Goal: Task Accomplishment & Management: Manage account settings

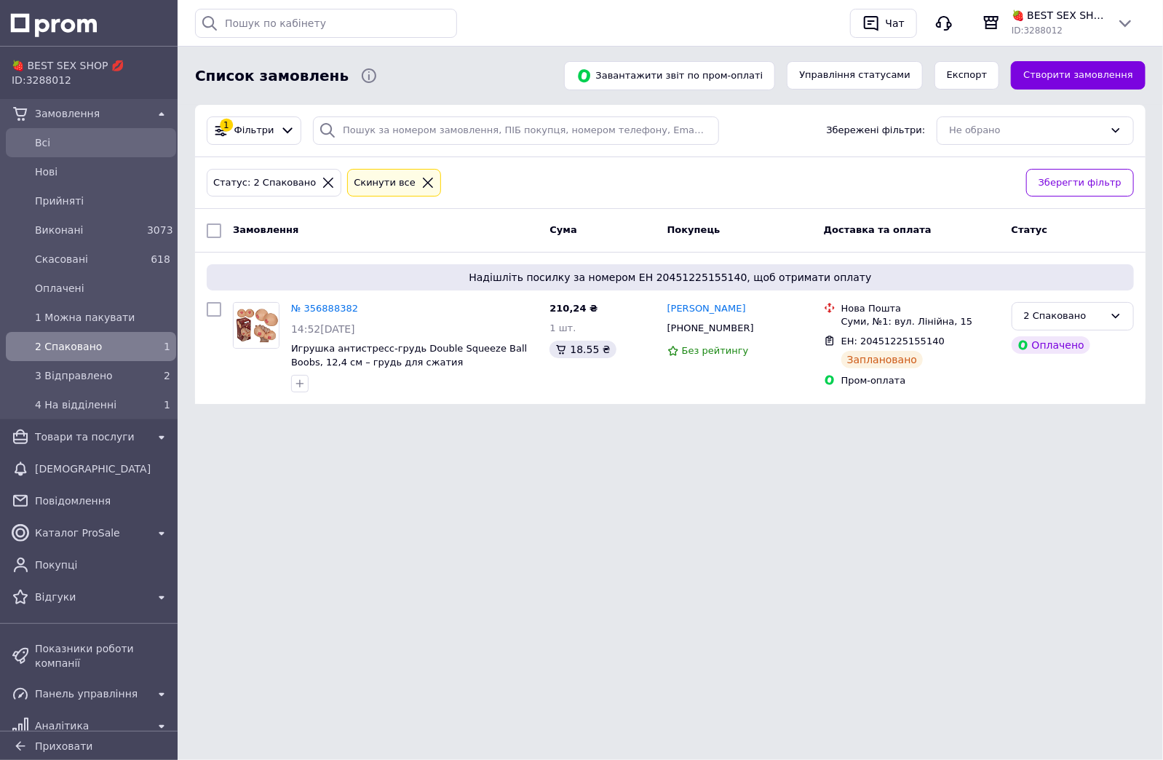
click at [58, 138] on span "Всi" at bounding box center [102, 142] width 135 height 15
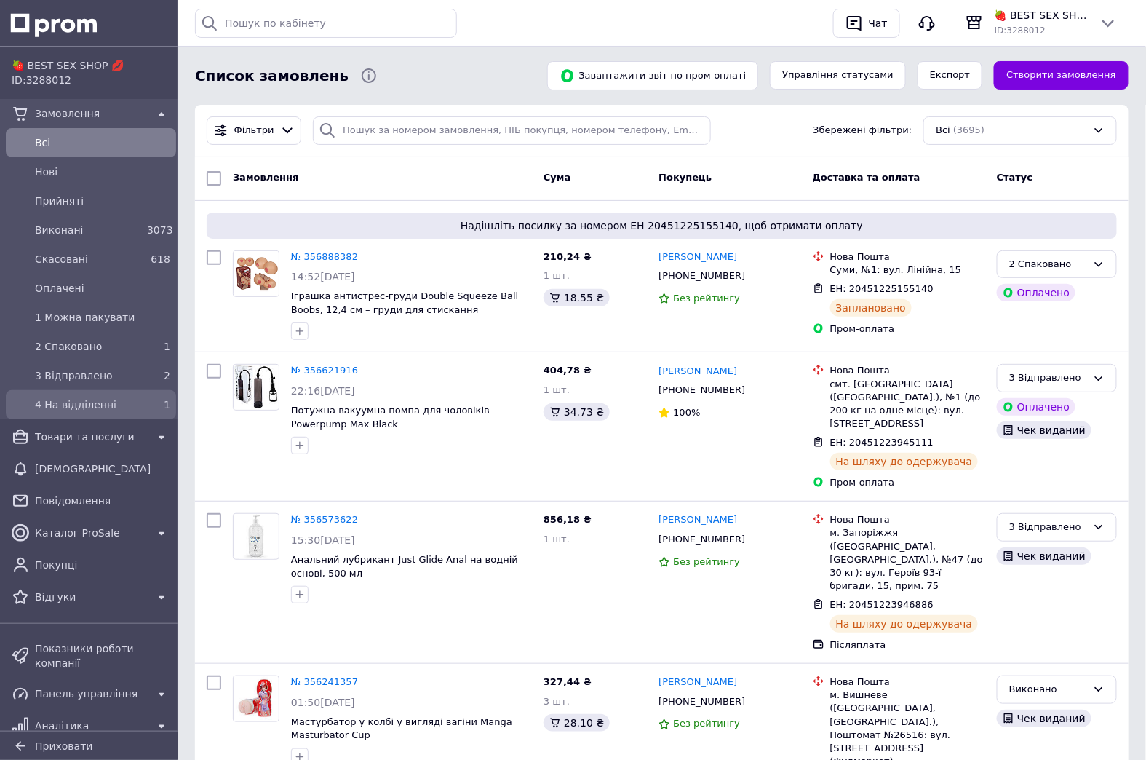
click at [50, 410] on span "4 На відділенні" at bounding box center [88, 404] width 106 height 15
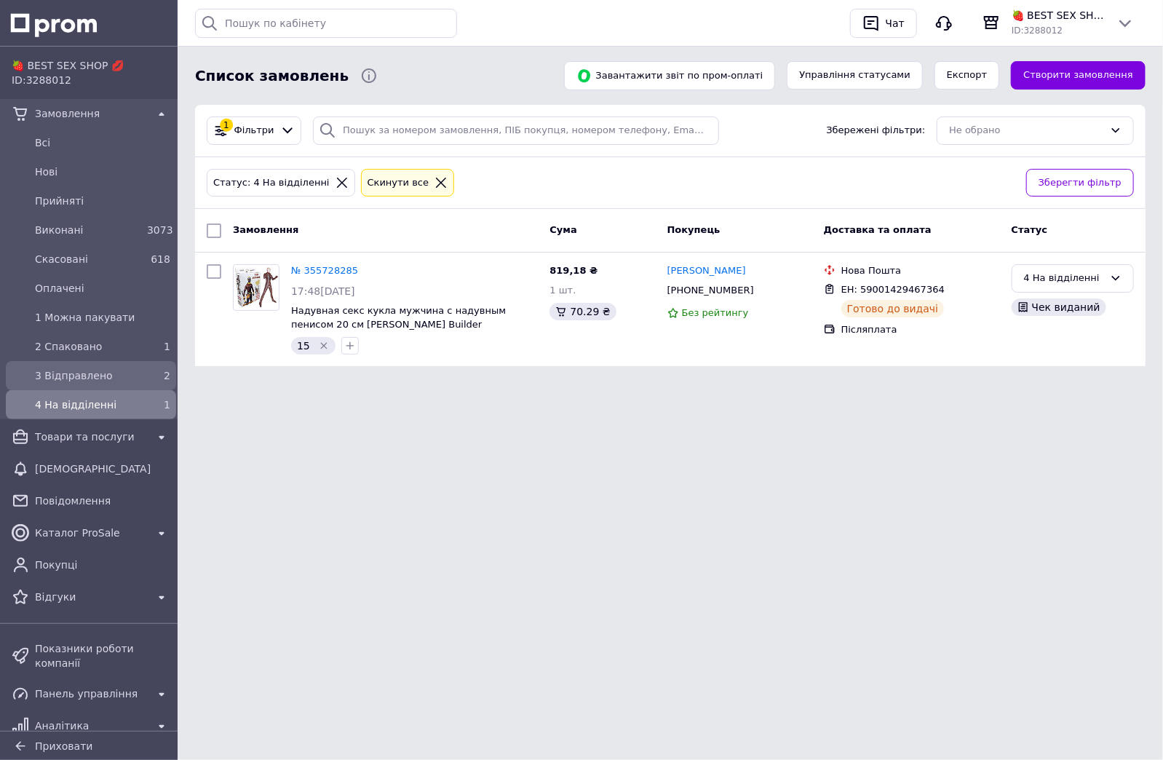
click at [124, 361] on link "3 Відправлено 2" at bounding box center [91, 375] width 182 height 29
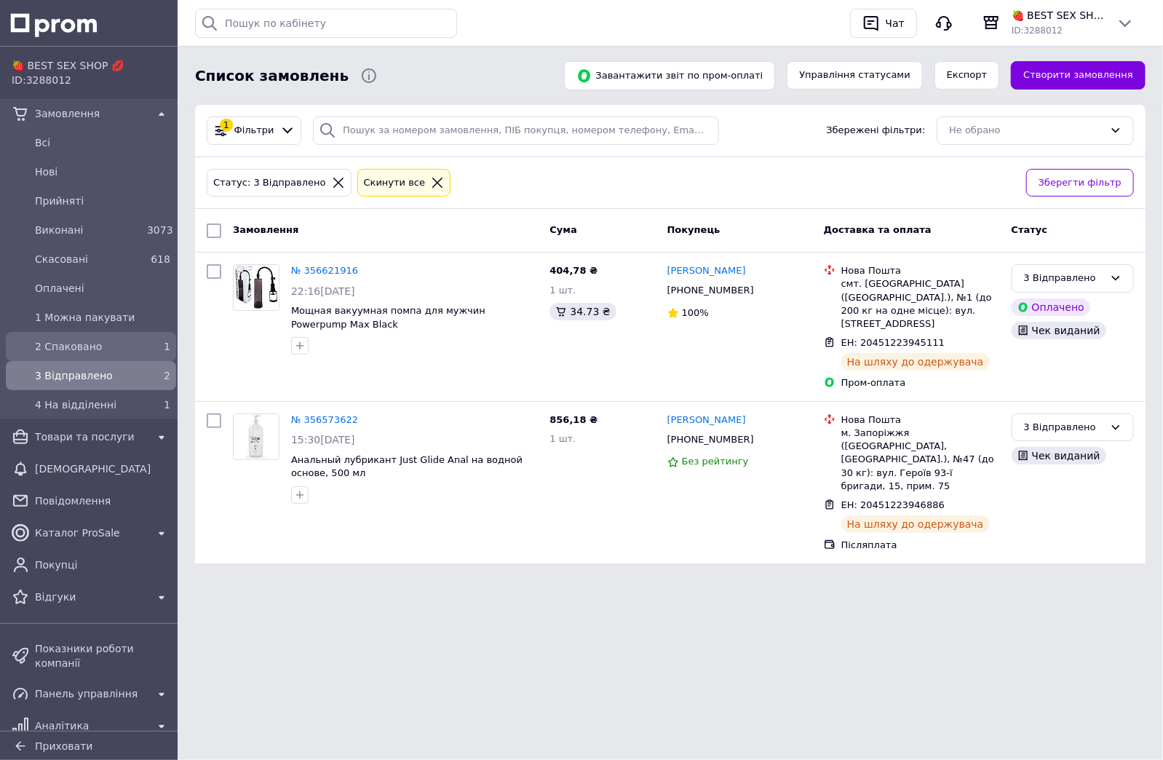
click at [146, 335] on div "2 Спаковано 1" at bounding box center [91, 346] width 164 height 23
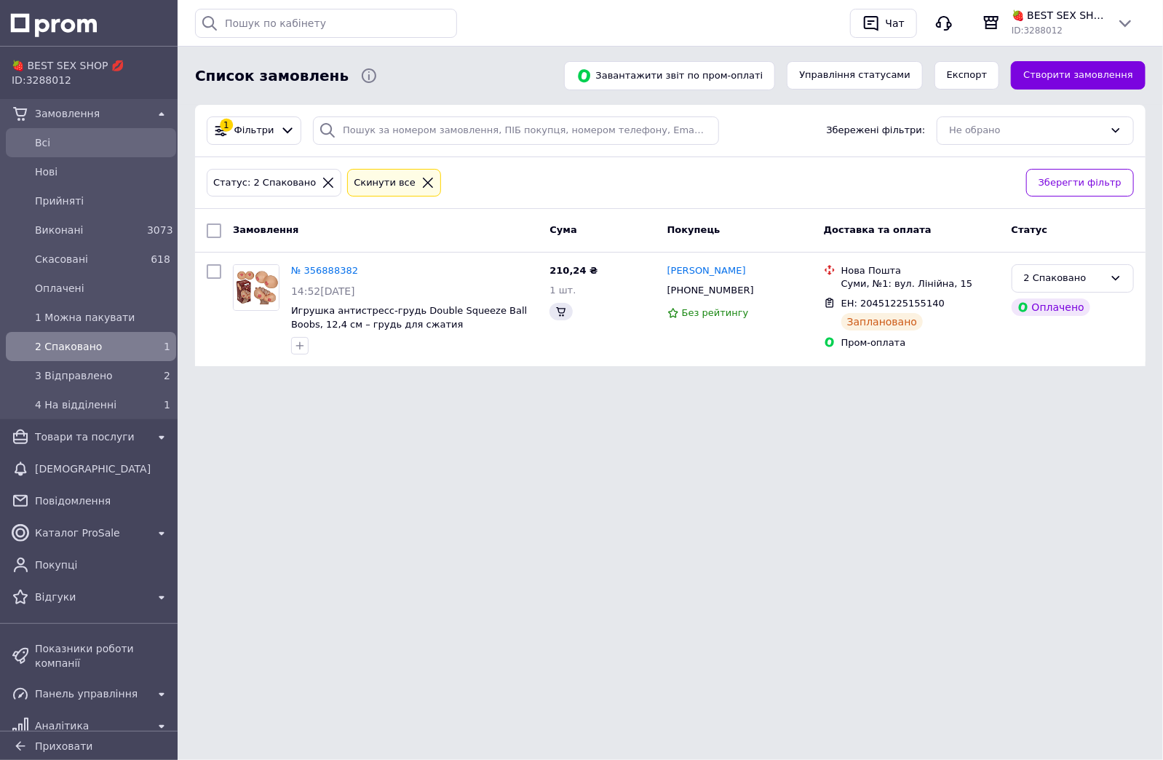
click at [138, 140] on span "Всi" at bounding box center [102, 142] width 135 height 15
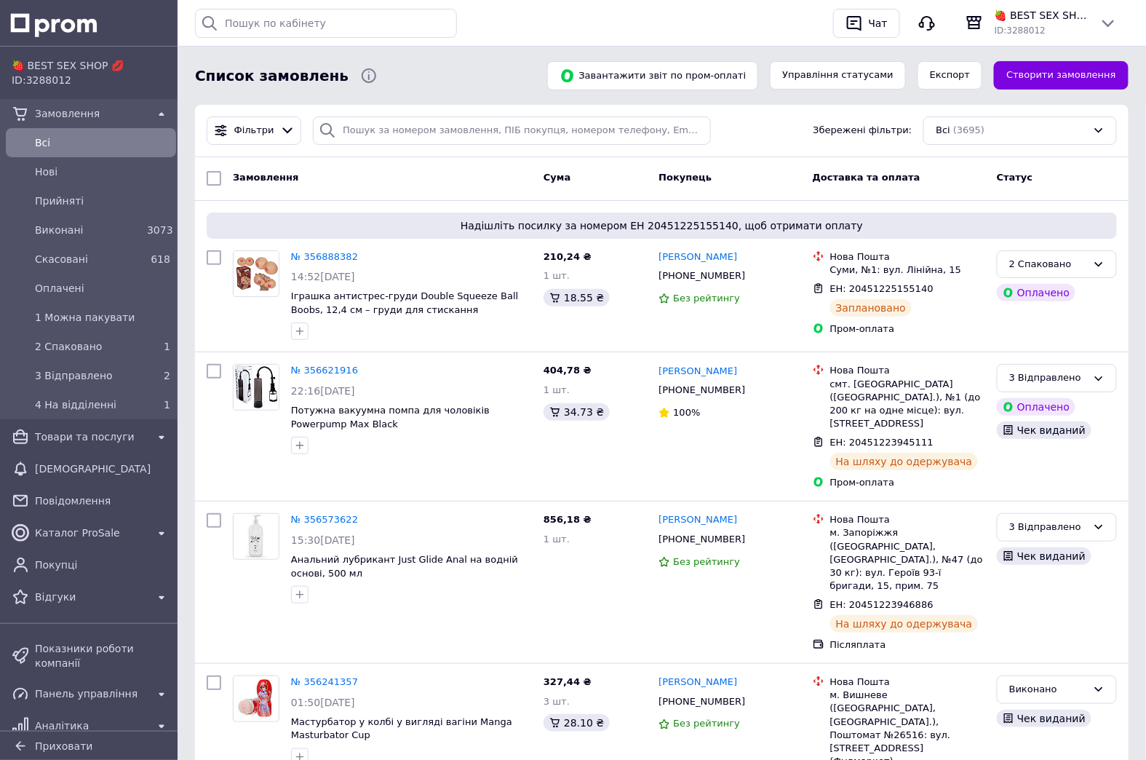
click at [1122, 181] on div "Статус" at bounding box center [1057, 178] width 132 height 26
click at [115, 445] on div "Товари та послуги" at bounding box center [91, 437] width 118 height 20
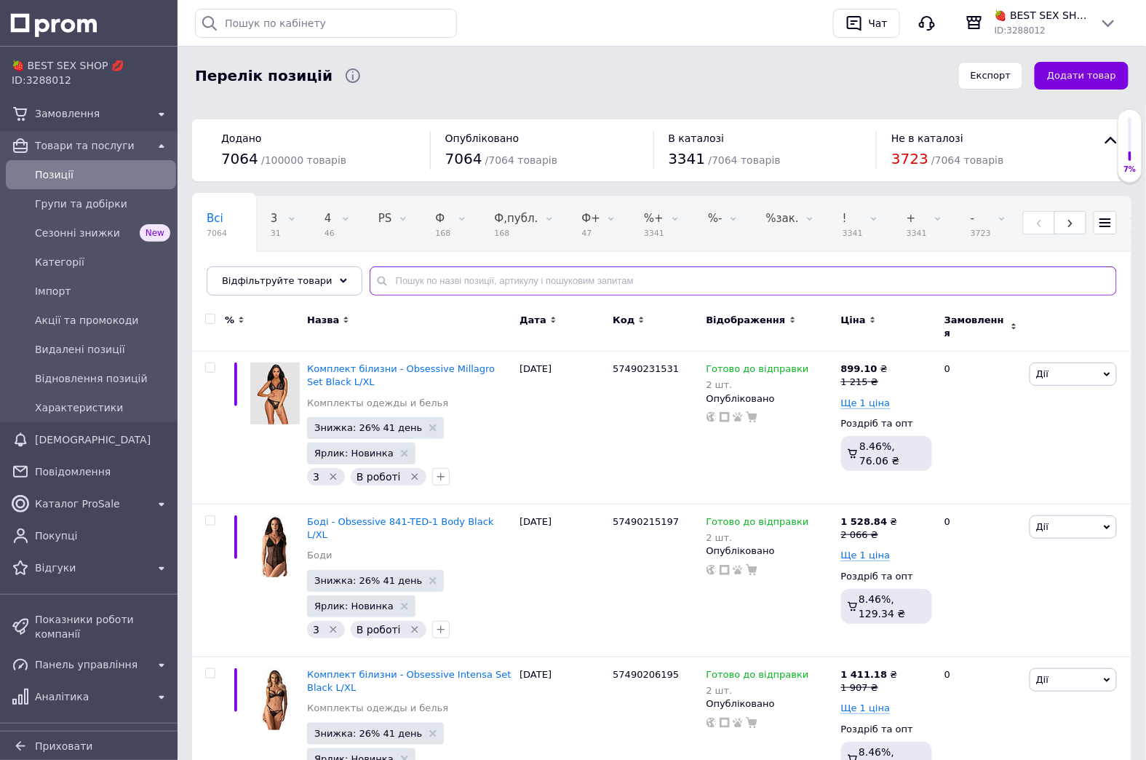
paste input "61325340210000"
type input "61325340210000"
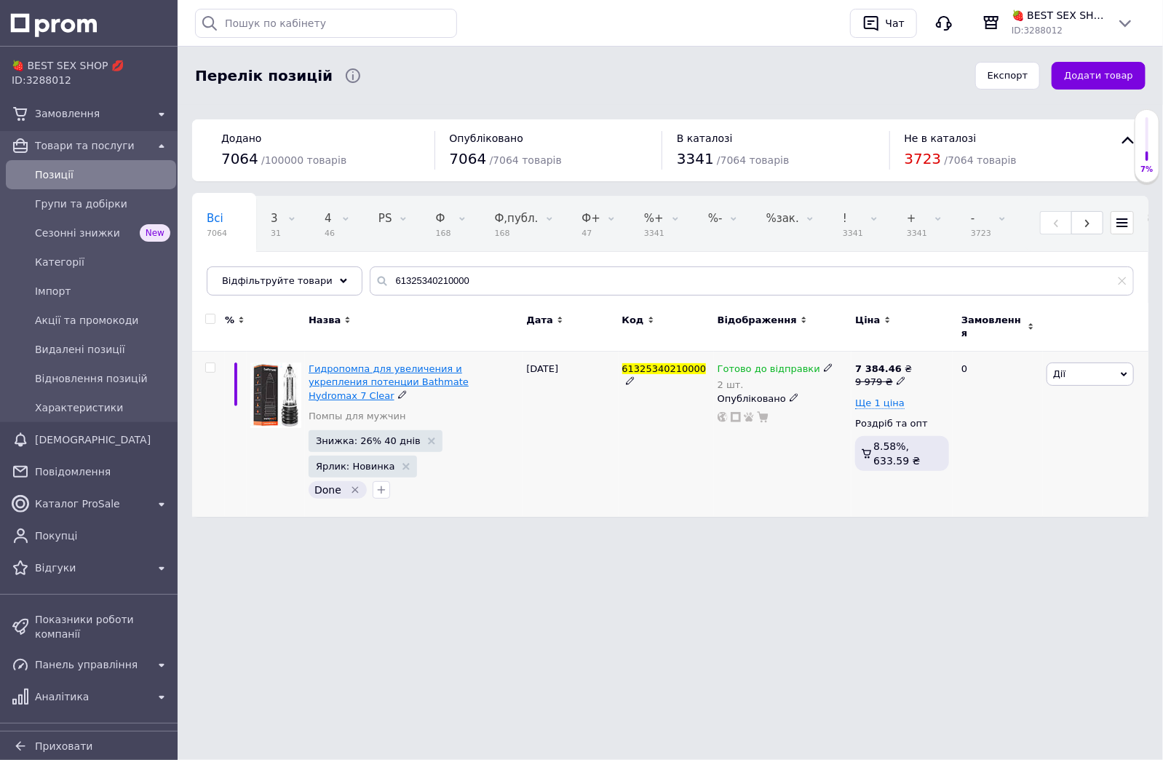
click at [361, 378] on span "Гидропомпа для увеличения и укрепления потенции Bathmate Hydromax 7 Clear" at bounding box center [389, 381] width 160 height 37
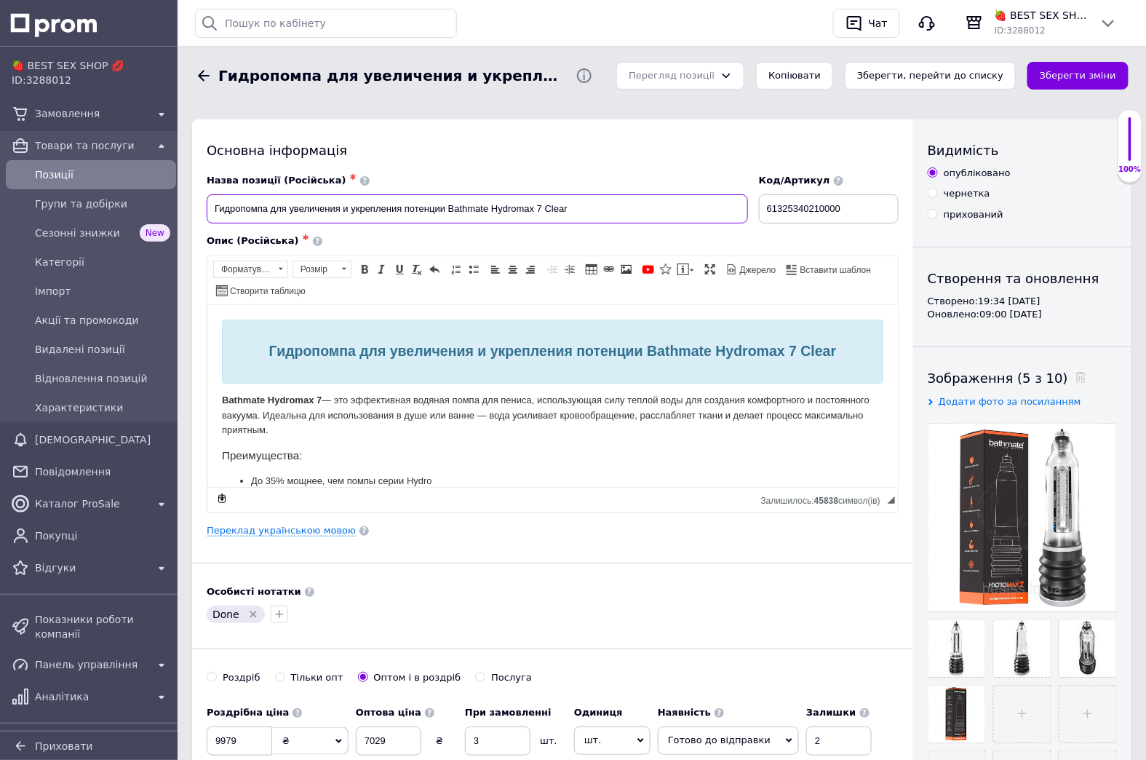
drag, startPoint x: 448, startPoint y: 208, endPoint x: 543, endPoint y: 212, distance: 95.4
click at [543, 212] on input "Гидропомпа для увеличения и укрепления потенции Bathmate Hydromax 7 Clear" at bounding box center [477, 208] width 541 height 29
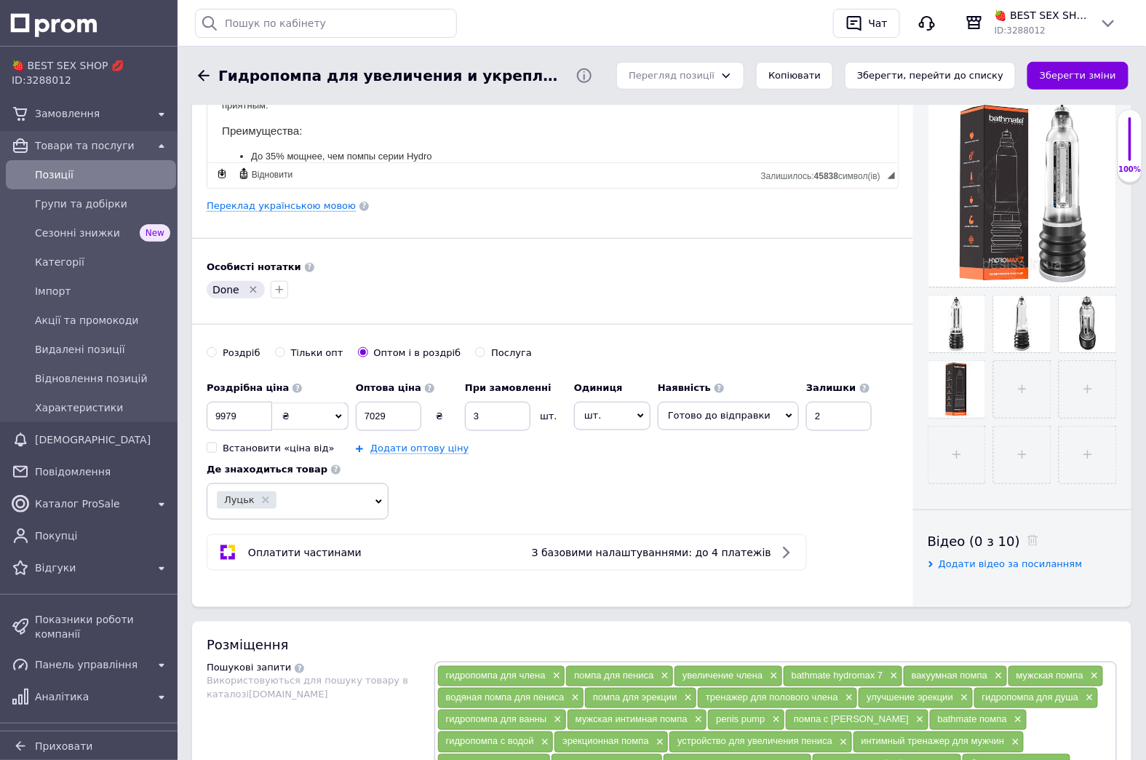
scroll to position [327, 0]
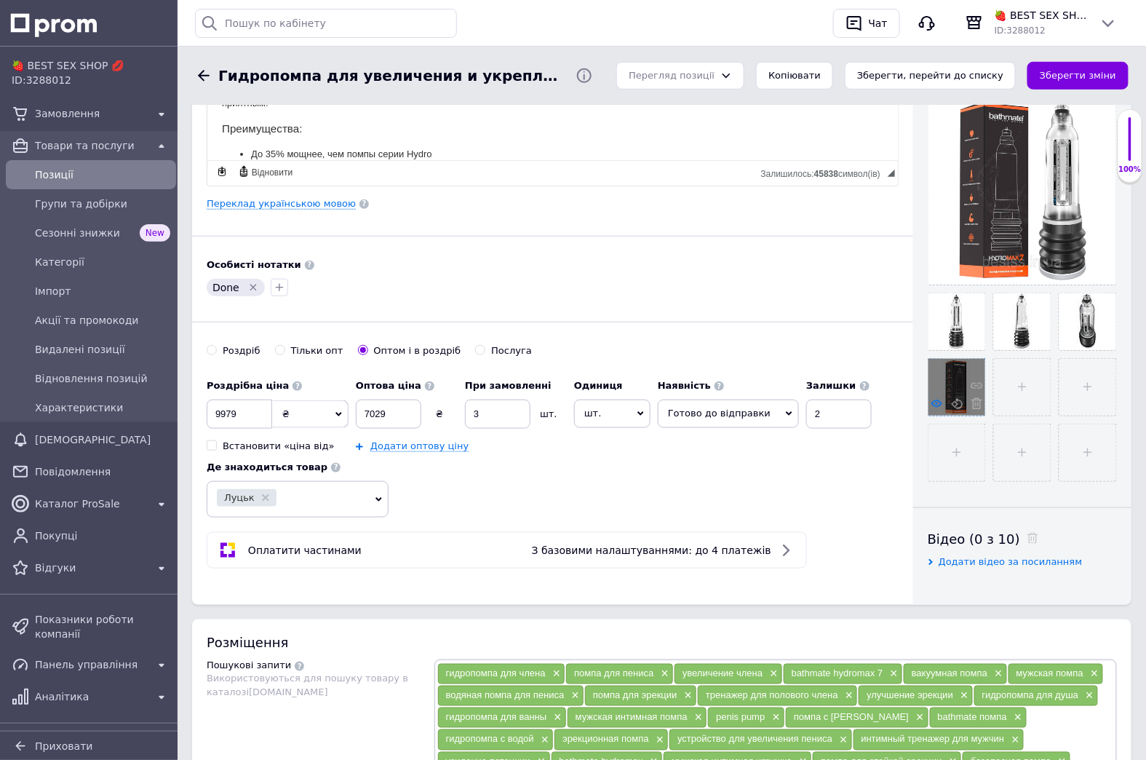
click at [943, 408] on icon at bounding box center [937, 403] width 11 height 11
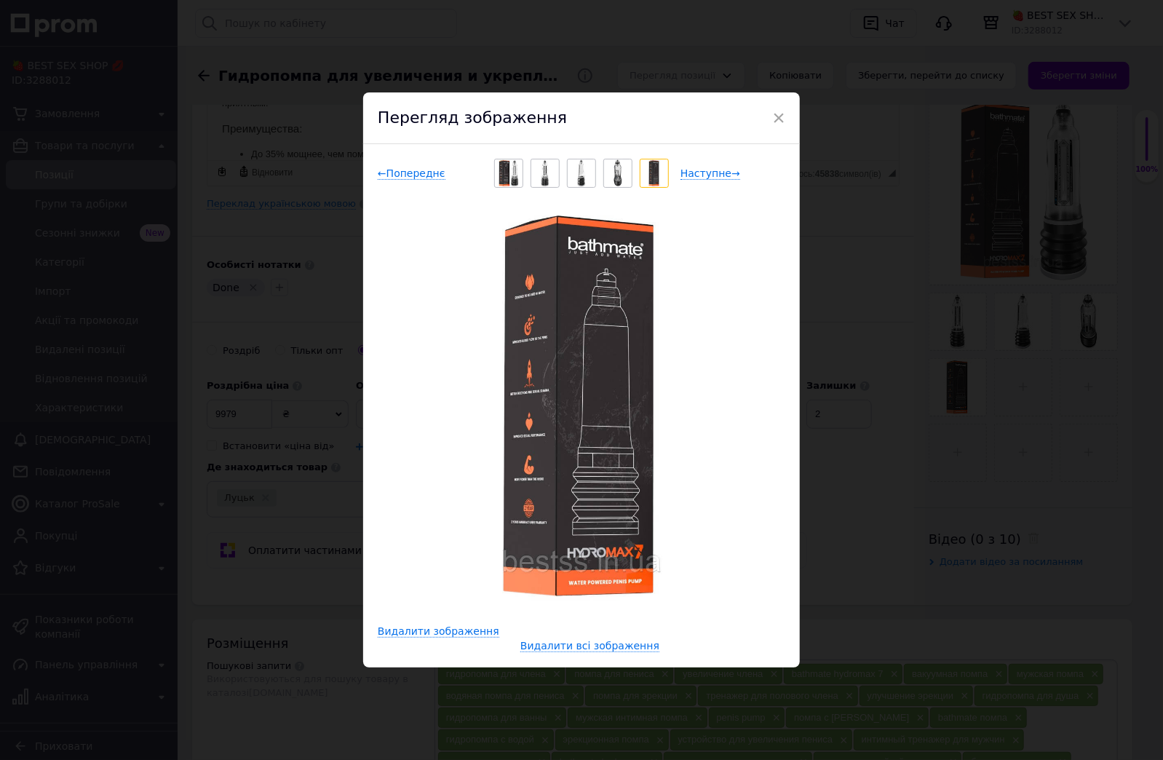
drag, startPoint x: 1082, startPoint y: 462, endPoint x: 889, endPoint y: 547, distance: 210.8
click at [1084, 462] on div "× Перегляд зображення ← Попереднє Наступне → Видалити зображення Видалити всі з…" at bounding box center [581, 380] width 1163 height 760
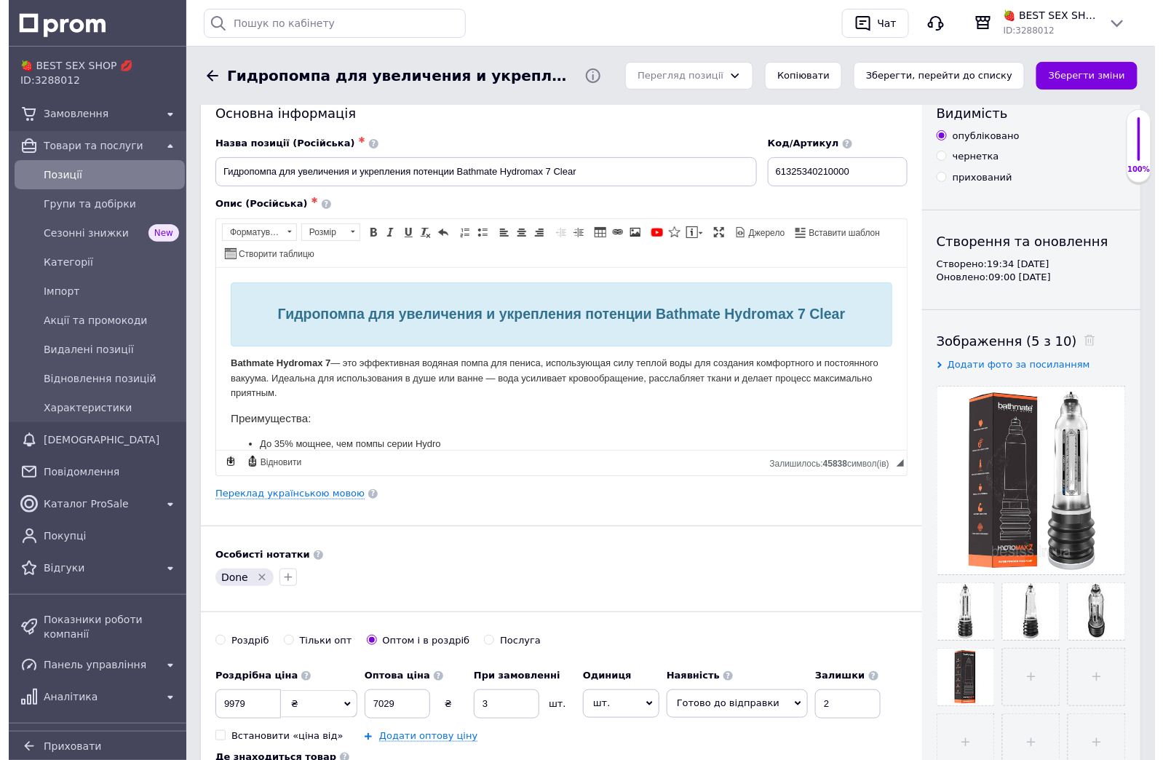
scroll to position [0, 0]
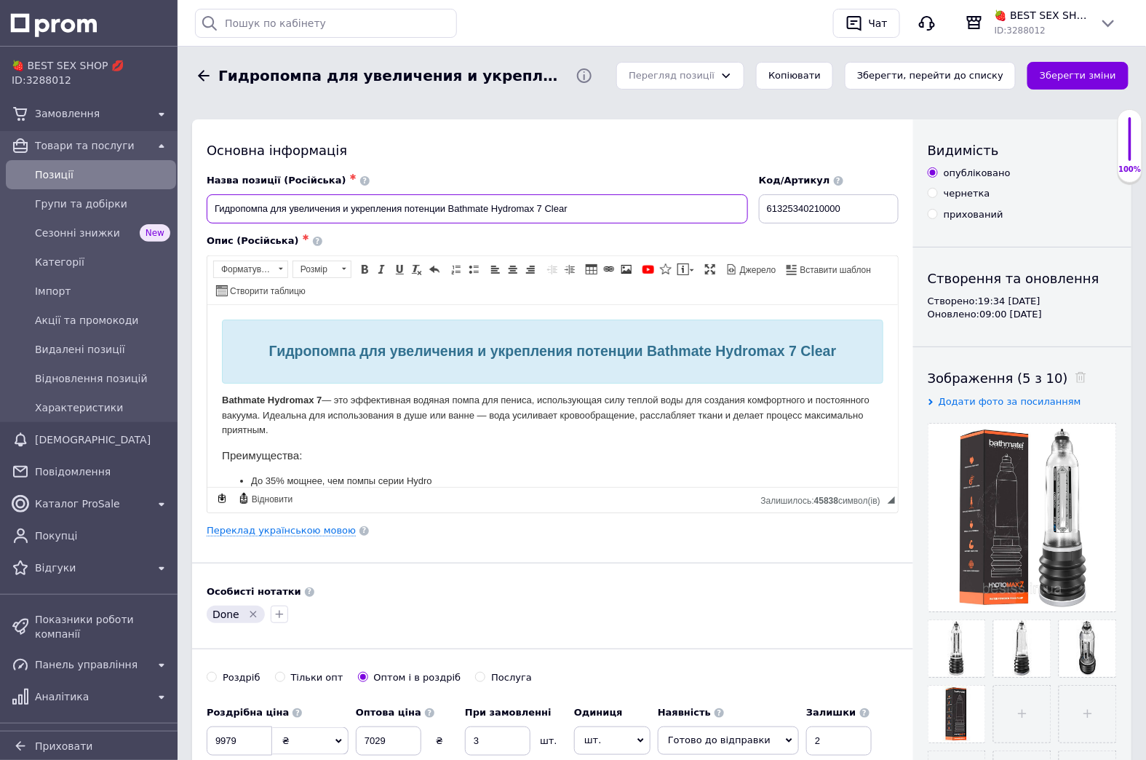
drag, startPoint x: 447, startPoint y: 207, endPoint x: 534, endPoint y: 214, distance: 87.6
click at [534, 214] on input "Гидропомпа для увеличения и укрепления потенции Bathmate Hydromax 7 Clear" at bounding box center [477, 208] width 541 height 29
click at [120, 166] on div "Позиції" at bounding box center [102, 174] width 141 height 20
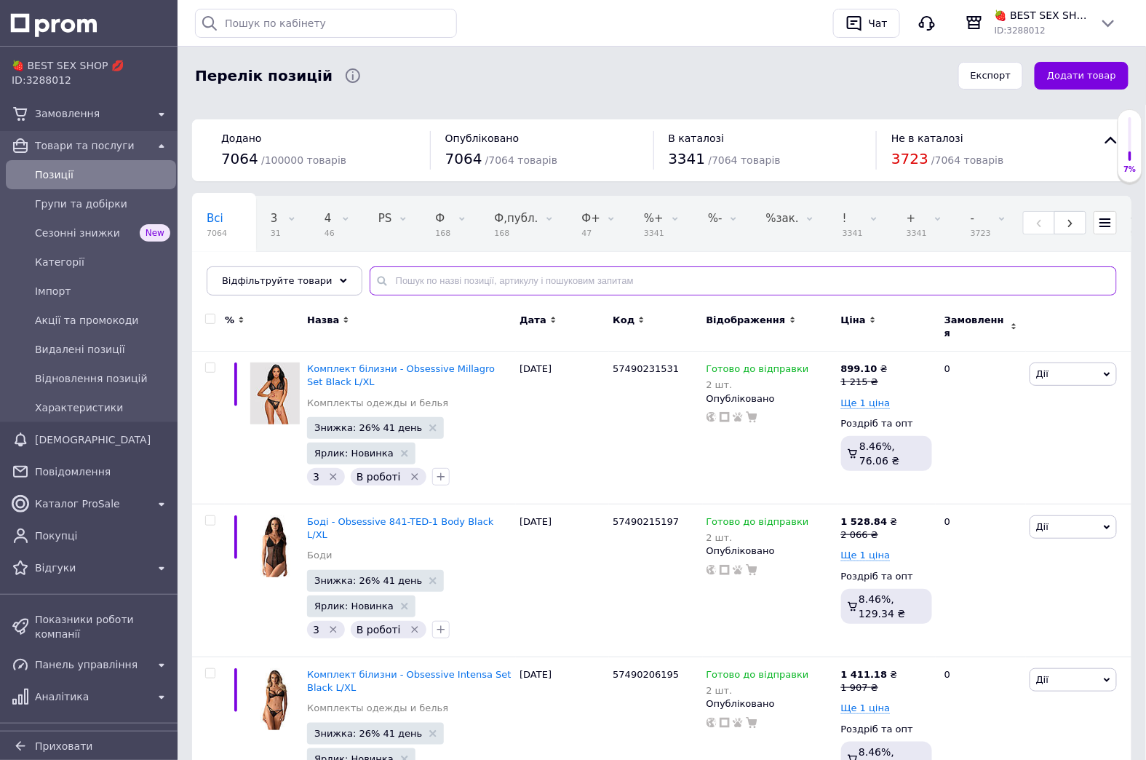
paste input "Bathmate Hydromax"
type input "Bathmate Hydromax"
